Goal: Information Seeking & Learning: Learn about a topic

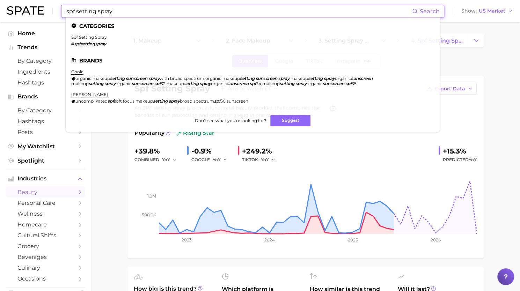
click at [224, 8] on input "spf setting spray" at bounding box center [239, 11] width 347 height 12
paste input "Wall Street Journal"
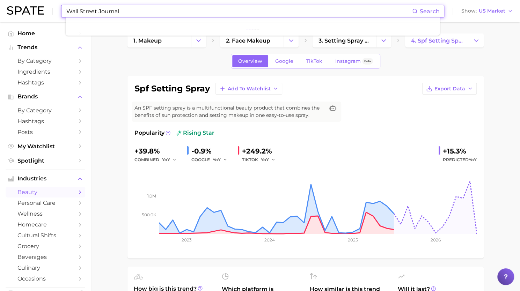
click at [70, 13] on input "Wall Street Journal" at bounding box center [239, 11] width 347 height 12
click at [82, 11] on input "wall Street Journal" at bounding box center [239, 11] width 347 height 12
click at [99, 12] on input "wall street Journal" at bounding box center [239, 11] width 347 height 12
drag, startPoint x: 133, startPoint y: 12, endPoint x: 45, endPoint y: 15, distance: 87.4
click at [45, 15] on div "wall street journal Search No results for " wall street journal " Suggest Show …" at bounding box center [260, 11] width 506 height 22
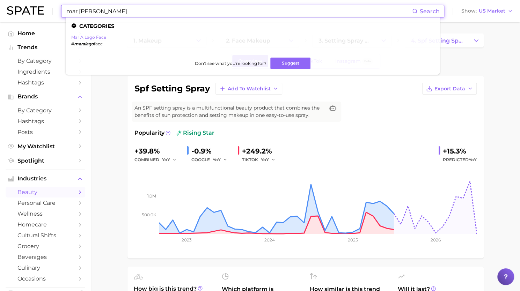
click at [94, 40] on link "mar a lago face" at bounding box center [88, 37] width 35 height 5
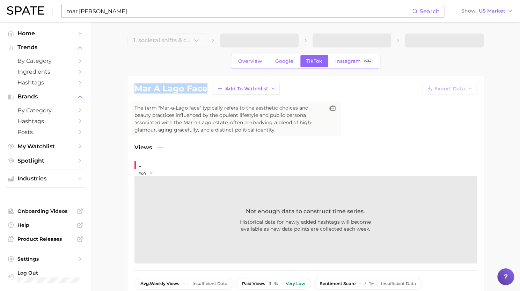
drag, startPoint x: 134, startPoint y: 89, endPoint x: 208, endPoint y: 86, distance: 74.5
click at [208, 86] on div "mar a lago face Add to Watchlist Export Data The term "Mar-a-Lago face" typical…" at bounding box center [306, 193] width 357 height 234
copy h1 "mar a lago face"
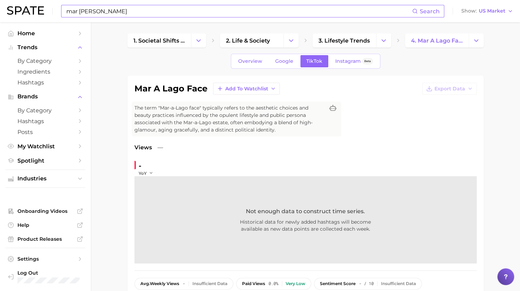
click at [210, 11] on input "mar [PERSON_NAME]" at bounding box center [239, 11] width 347 height 12
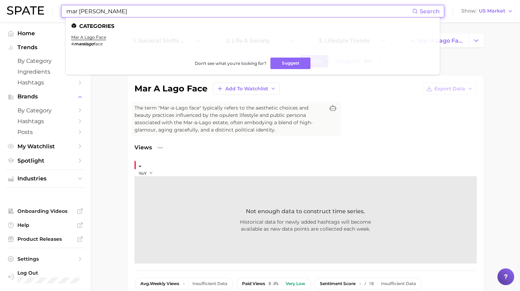
click at [210, 11] on input "mar [PERSON_NAME]" at bounding box center [239, 11] width 347 height 12
paste input "Inclusivity"
click at [239, 7] on input "Inclusivity" at bounding box center [239, 11] width 347 height 12
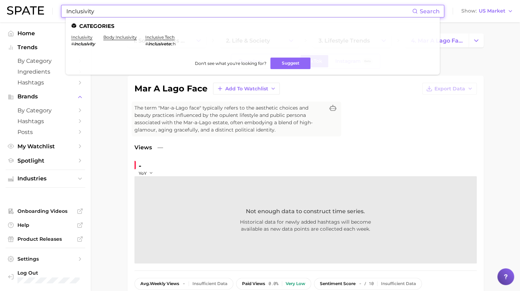
click at [239, 7] on input "Inclusivity" at bounding box center [239, 11] width 347 height 12
paste input "Transparenc"
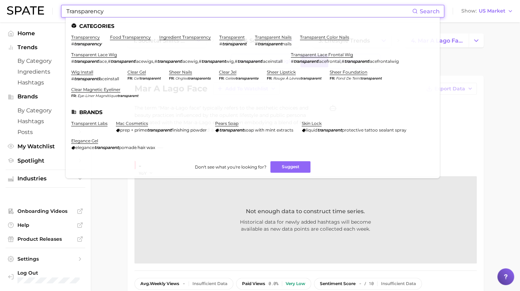
click at [224, 8] on input "Transparency" at bounding box center [239, 11] width 347 height 12
paste input "[PERSON_NAME]"
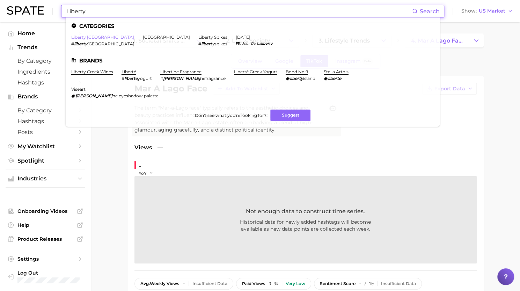
click at [94, 37] on link "liberty [GEOGRAPHIC_DATA]" at bounding box center [102, 37] width 63 height 5
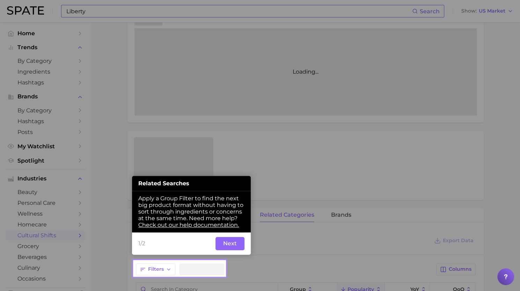
scroll to position [138, 0]
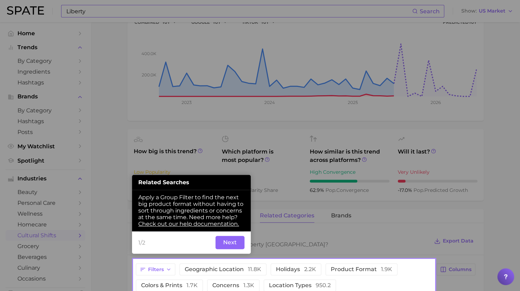
click at [230, 246] on button "Next" at bounding box center [230, 242] width 29 height 13
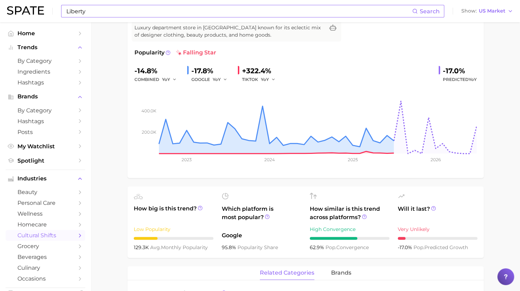
scroll to position [0, 0]
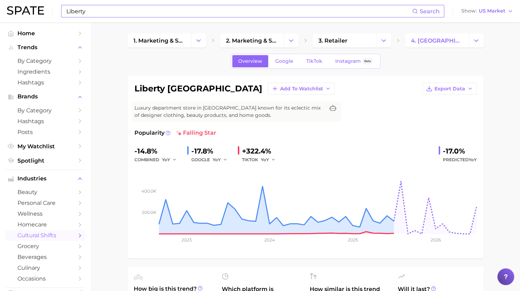
click at [251, 10] on input "Liberty" at bounding box center [239, 11] width 347 height 12
type input "L"
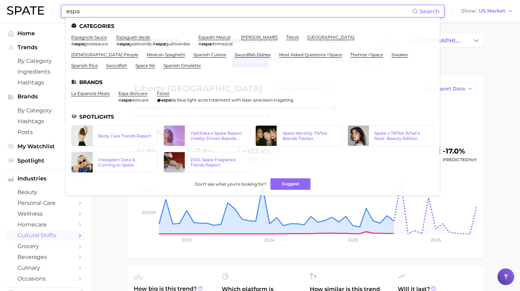
click at [131, 13] on input "espa" at bounding box center [239, 11] width 347 height 12
paste input "[PERSON_NAME]"
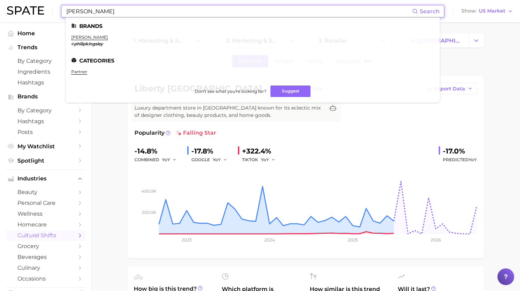
click at [198, 14] on input "[PERSON_NAME]" at bounding box center [239, 11] width 347 height 12
paste input "[PERSON_NAME]"
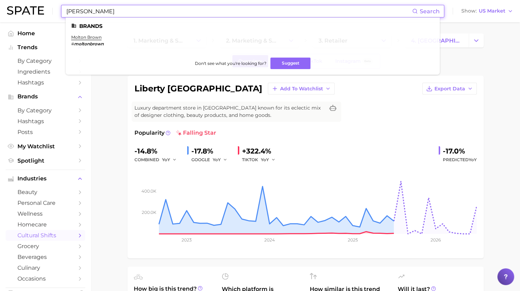
click at [268, 8] on input "[PERSON_NAME]" at bounding box center [239, 11] width 347 height 12
paste input "Neom"
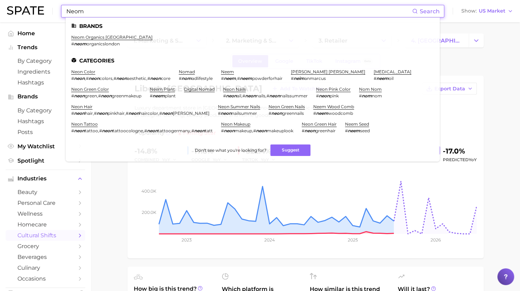
click at [138, 12] on input "Neom" at bounding box center [239, 11] width 347 height 12
paste input "- The White Company"
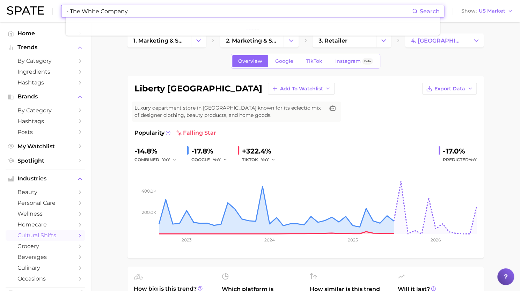
click at [71, 9] on input "- The White Company" at bounding box center [239, 11] width 347 height 12
click at [231, 9] on input "The White Company" at bounding box center [239, 11] width 347 height 12
paste input "Iconic [GEOGRAPHIC_DATA]"
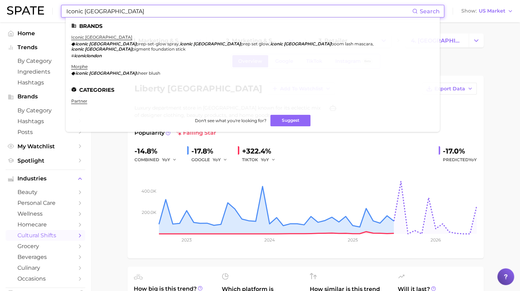
click at [223, 8] on input "Iconic [GEOGRAPHIC_DATA]" at bounding box center [239, 11] width 347 height 12
paste input "LBTY"
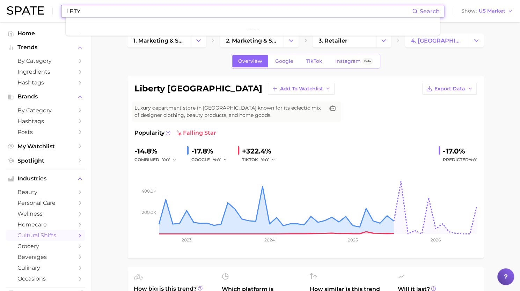
click at [223, 8] on input "LBTY" at bounding box center [239, 11] width 347 height 12
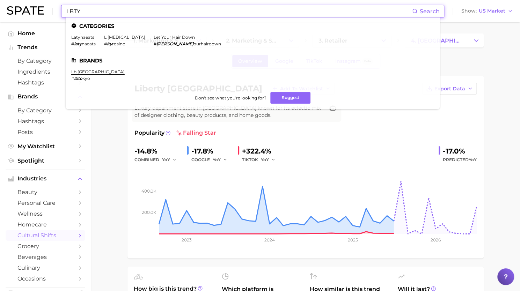
click at [96, 13] on input "LBTY" at bounding box center [239, 11] width 347 height 12
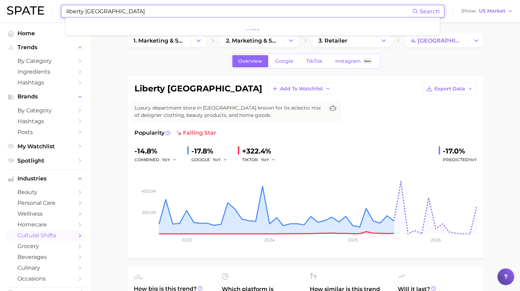
type input "liberty [GEOGRAPHIC_DATA]"
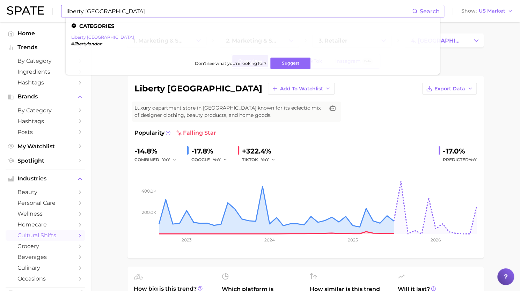
click at [92, 36] on link "liberty [GEOGRAPHIC_DATA]" at bounding box center [102, 37] width 63 height 5
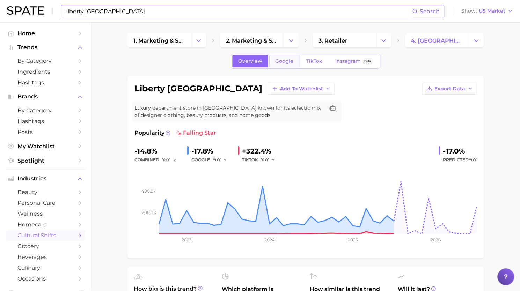
click at [285, 63] on span "Google" at bounding box center [284, 61] width 18 height 6
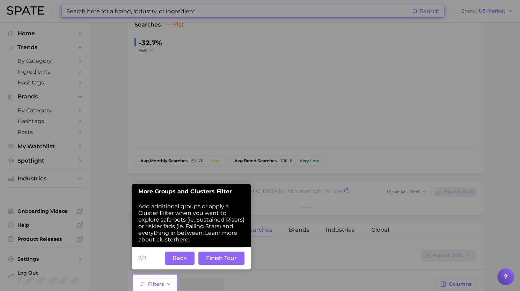
scroll to position [137, 0]
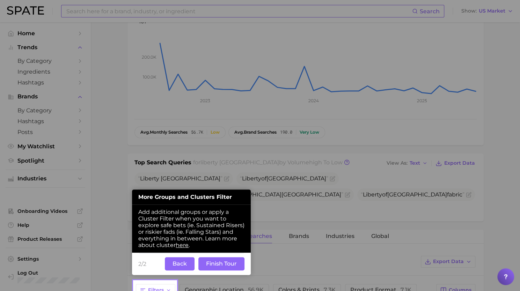
click at [219, 266] on button "Finish Tour" at bounding box center [222, 264] width 46 height 13
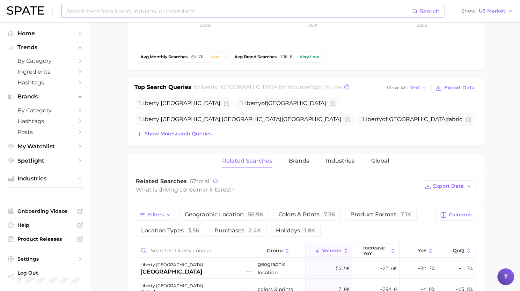
scroll to position [220, 0]
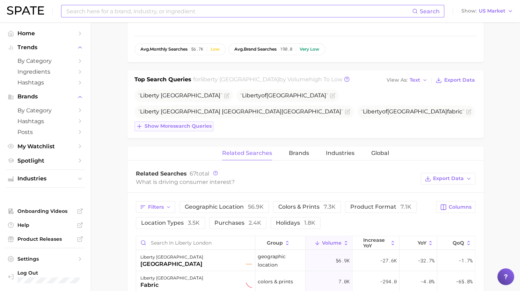
click at [194, 125] on span "Show more search queries" at bounding box center [178, 126] width 67 height 6
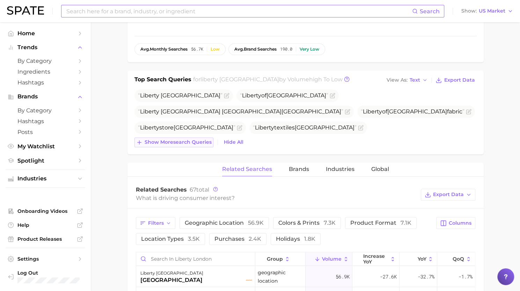
click at [192, 141] on span "Show more search queries" at bounding box center [178, 142] width 67 height 6
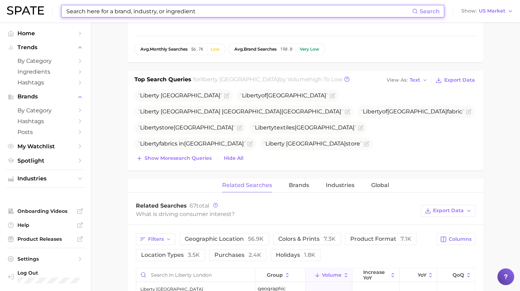
click at [156, 13] on input at bounding box center [239, 11] width 347 height 12
paste input "[PERSON_NAME][GEOGRAPHIC_DATA]"
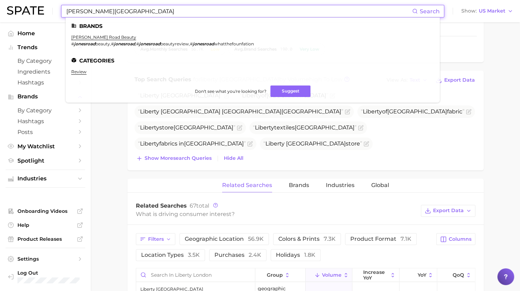
click at [181, 17] on input "[PERSON_NAME][GEOGRAPHIC_DATA]" at bounding box center [239, 11] width 347 height 12
paste input "Space NK"
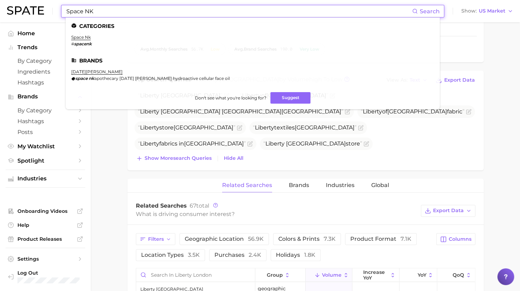
click at [141, 10] on input "Space NK" at bounding box center [239, 11] width 347 height 12
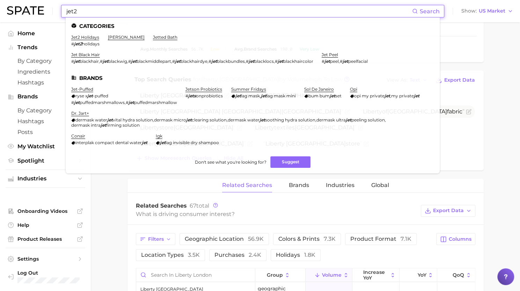
click at [66, 12] on input "jet2" at bounding box center [239, 11] width 347 height 12
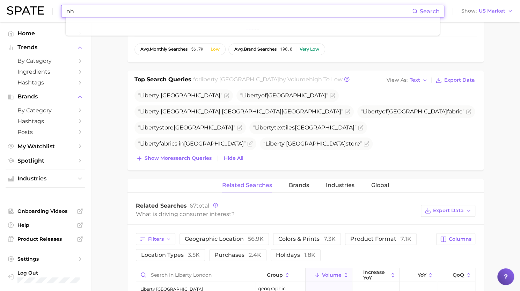
type input "n"
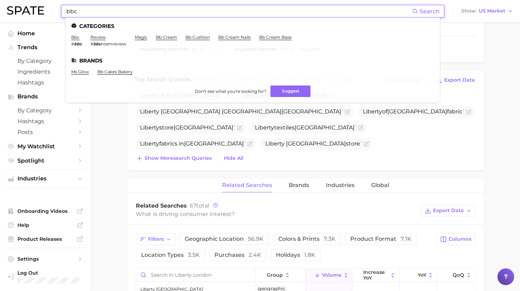
click at [217, 10] on input "bbc" at bounding box center [239, 11] width 347 height 12
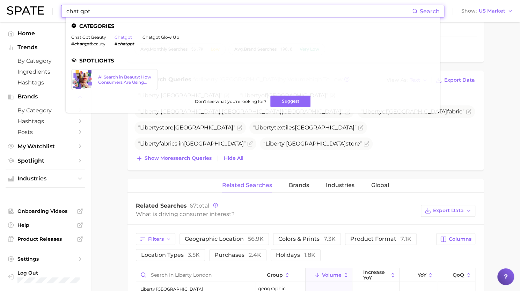
type input "chat gpt"
click at [124, 37] on link "chatgpt" at bounding box center [123, 37] width 17 height 5
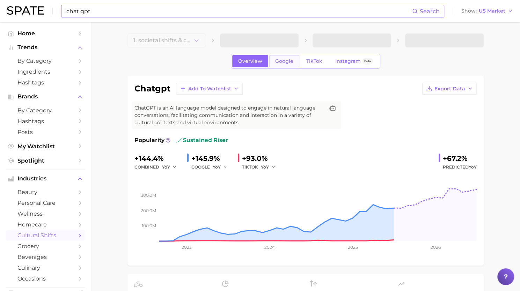
click at [285, 60] on span "Google" at bounding box center [284, 61] width 18 height 6
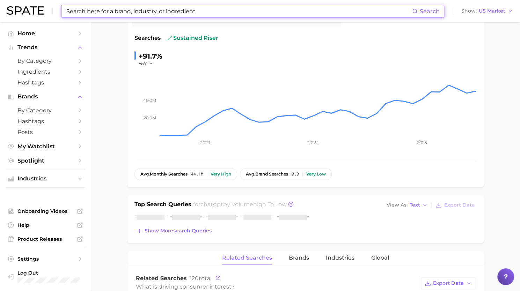
scroll to position [221, 0]
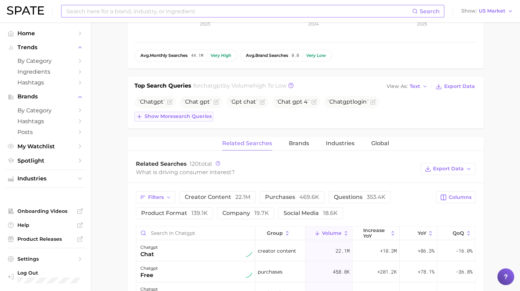
click at [195, 118] on span "Show more search queries" at bounding box center [178, 117] width 67 height 6
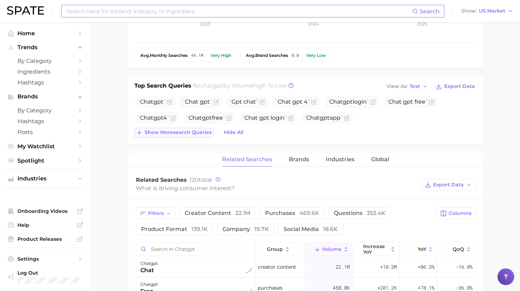
click at [198, 130] on span "Show more search queries" at bounding box center [178, 133] width 67 height 6
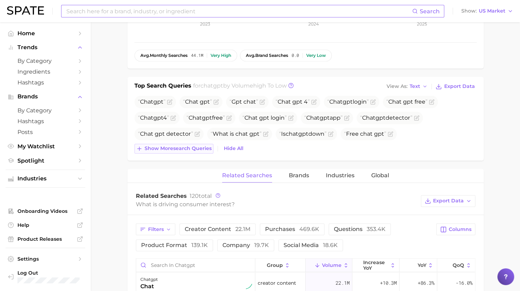
click at [198, 150] on span "Show more search queries" at bounding box center [178, 149] width 67 height 6
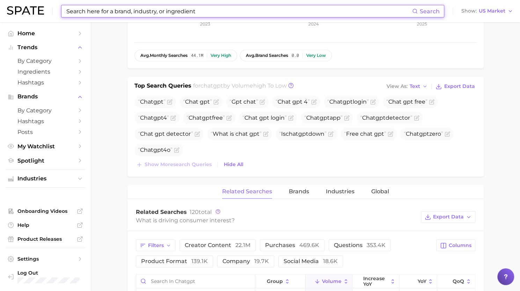
click at [238, 6] on input at bounding box center [239, 11] width 347 height 12
paste input "[PERSON_NAME]"
type input "[PERSON_NAME]"
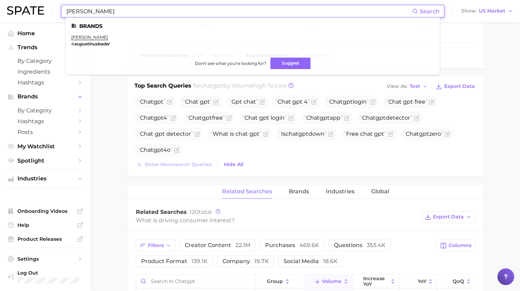
drag, startPoint x: 123, startPoint y: 12, endPoint x: 38, endPoint y: 5, distance: 84.6
click at [38, 5] on div "[PERSON_NAME] Search Brands [PERSON_NAME] # augustinusbader Don't see what you'…" at bounding box center [260, 11] width 506 height 22
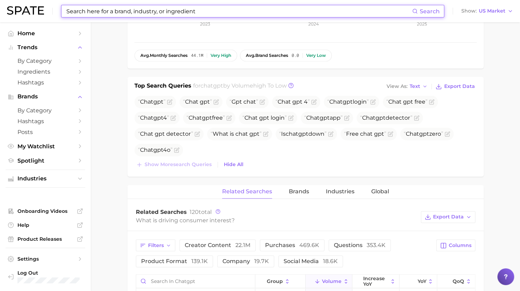
click at [237, 9] on input at bounding box center [239, 11] width 347 height 12
paste input "Cult Beauty"
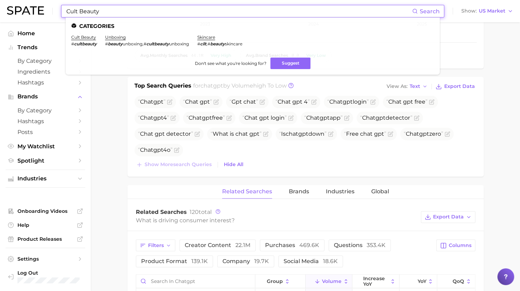
click at [161, 10] on input "Cult Beauty" at bounding box center [239, 11] width 347 height 12
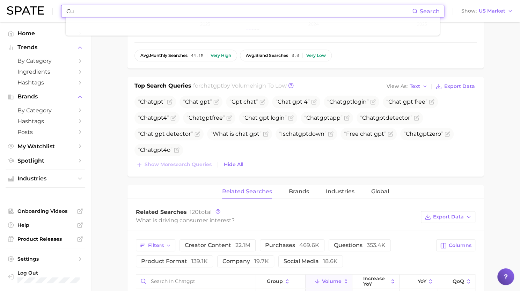
type input "C"
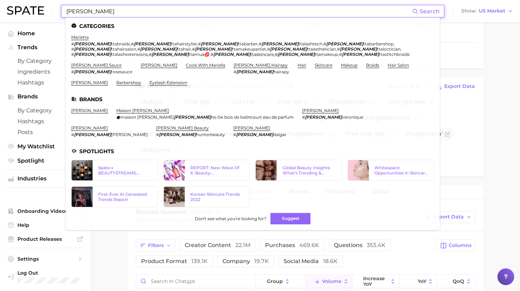
click at [171, 13] on input "[PERSON_NAME]" at bounding box center [239, 11] width 347 height 12
paste input "House of Cards"
click at [171, 13] on input "[PERSON_NAME]" at bounding box center [239, 11] width 347 height 12
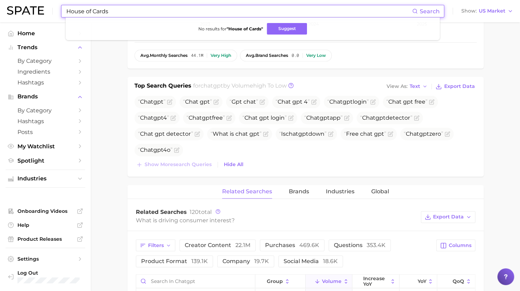
click at [173, 10] on input "House of Cards" at bounding box center [239, 11] width 347 height 12
paste input "Ciroa"
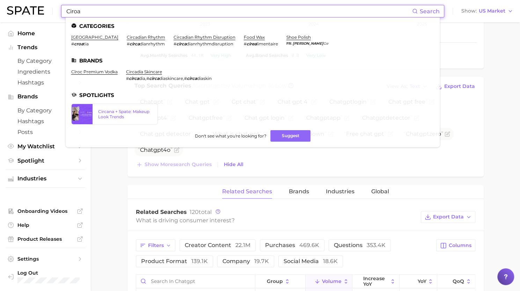
click at [194, 16] on input "Ciroa" at bounding box center [239, 11] width 347 height 12
paste input "Superdrug"
click at [194, 16] on input "Superdrug" at bounding box center [239, 11] width 347 height 12
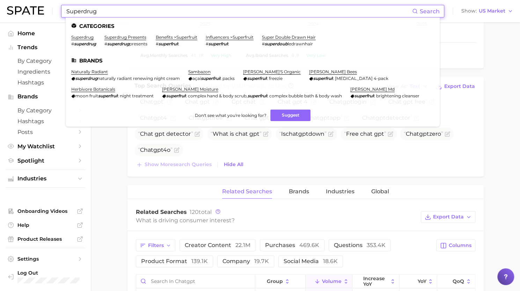
click at [182, 6] on input "Superdrug" at bounding box center [239, 11] width 347 height 12
paste input "[PERSON_NAME]"
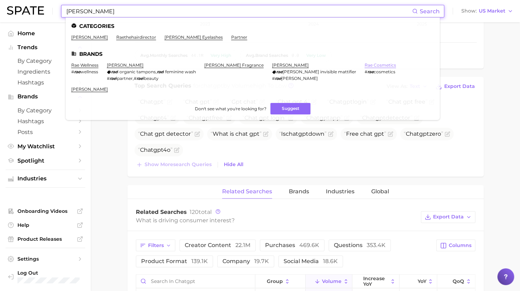
type input "[PERSON_NAME]"
click at [365, 67] on link "rae cosmetics" at bounding box center [380, 65] width 31 height 5
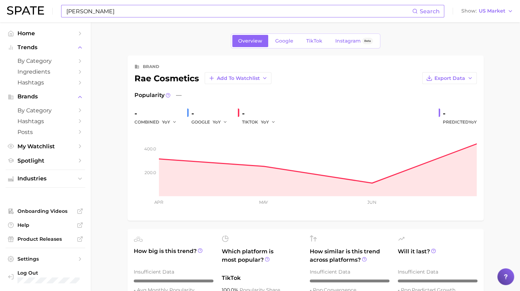
click at [186, 10] on input "[PERSON_NAME]" at bounding box center [239, 11] width 347 height 12
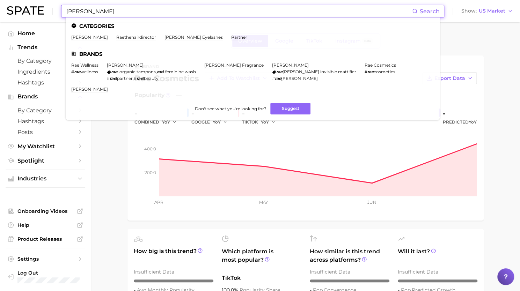
click at [186, 10] on input "[PERSON_NAME]" at bounding box center [239, 11] width 347 height 12
paste input "[PERSON_NAME]"
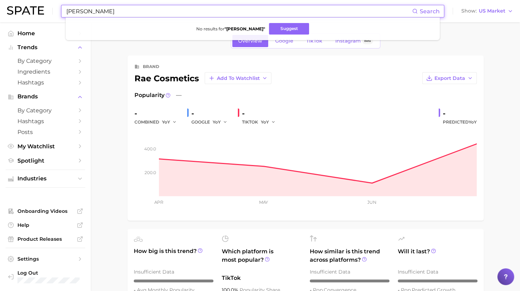
type input "[PERSON_NAME]"
